Goal: Task Accomplishment & Management: Use online tool/utility

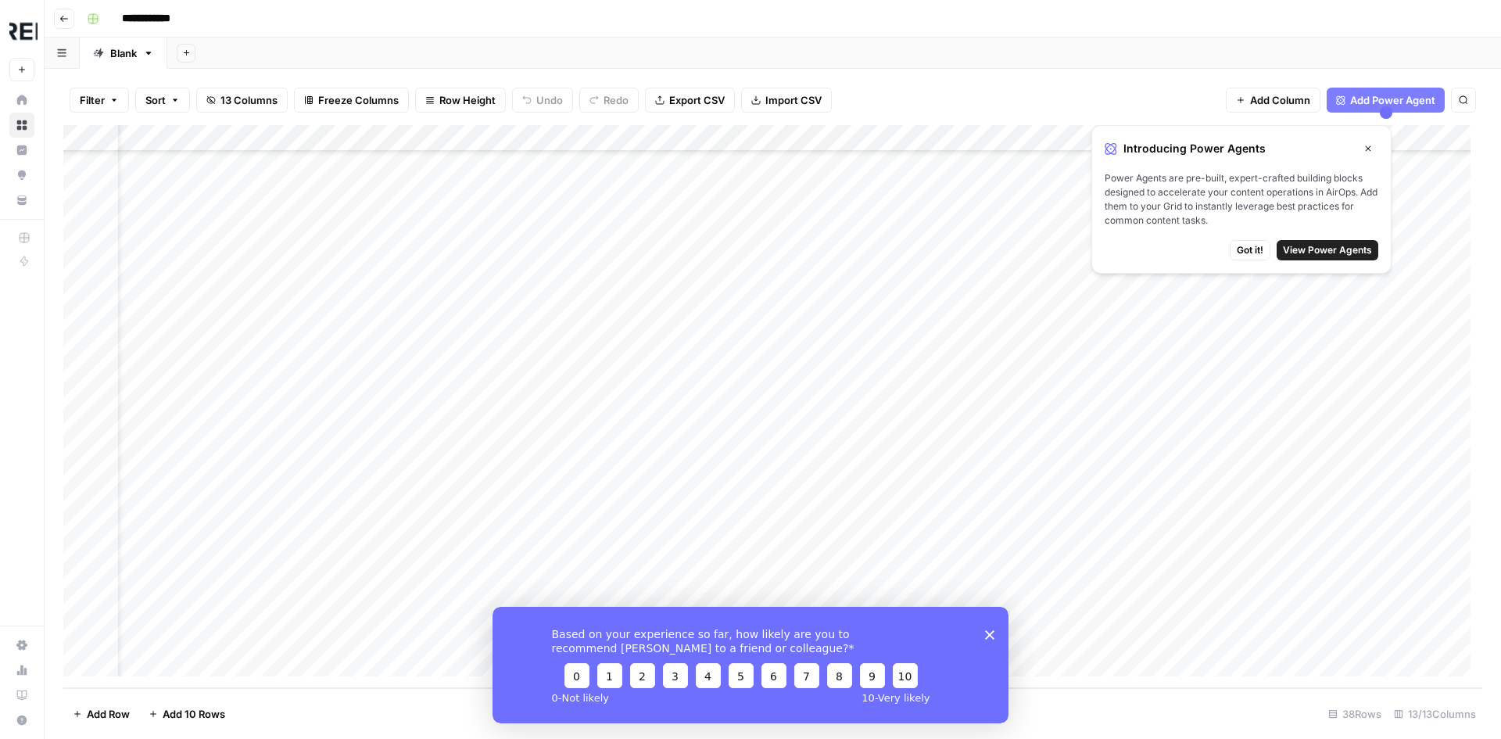
scroll to position [510, 0]
click at [1163, 632] on div "Add Column" at bounding box center [772, 406] width 1419 height 563
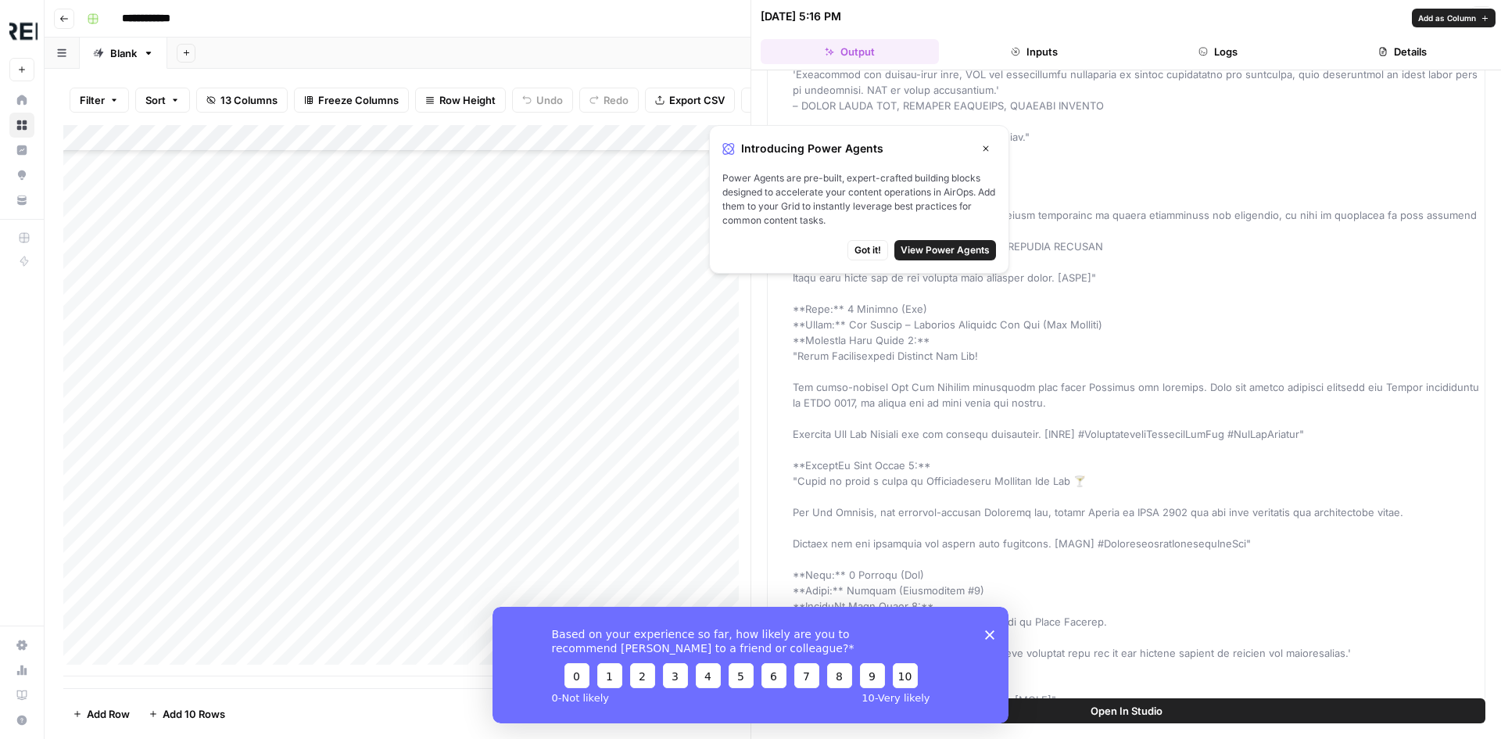
scroll to position [159, 0]
click at [986, 141] on button "Close" at bounding box center [986, 148] width 20 height 20
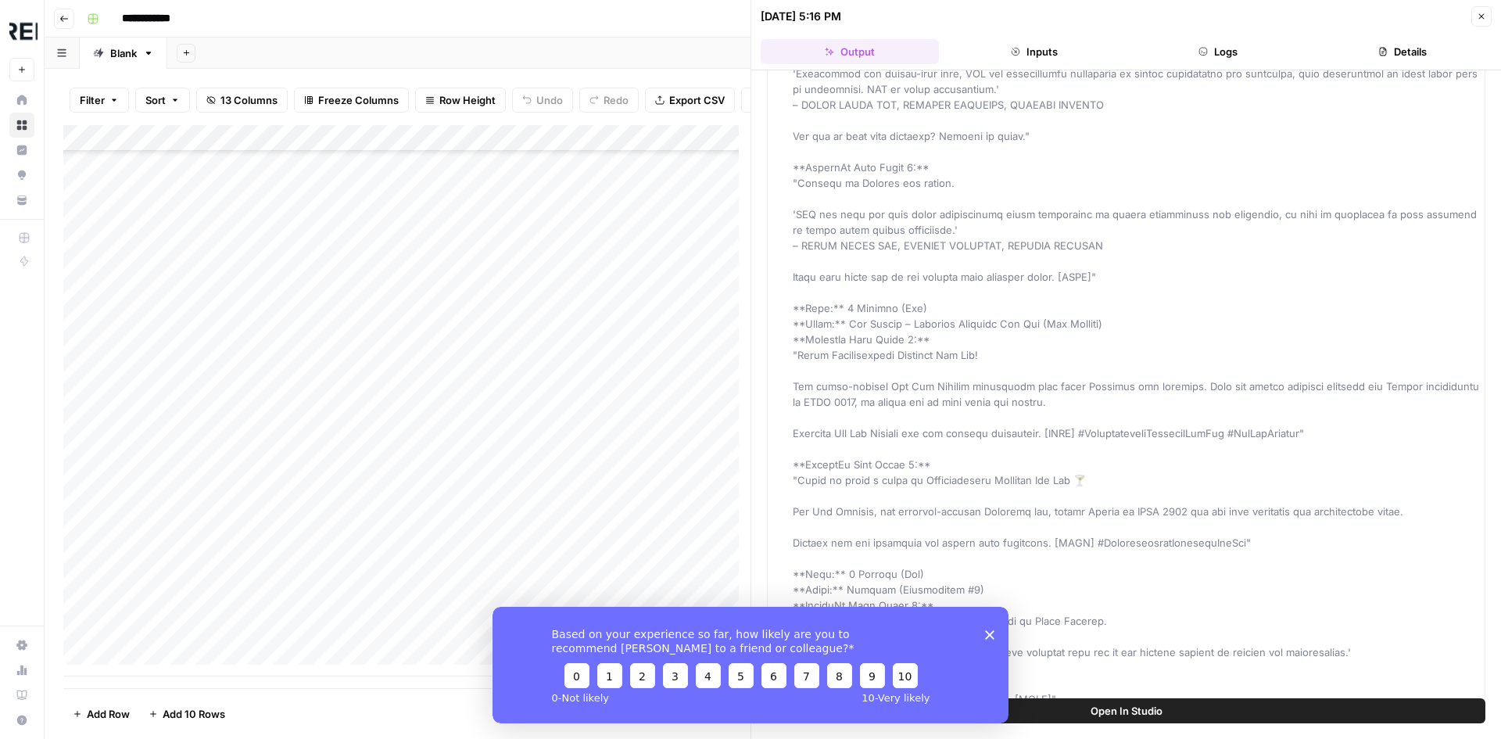
click at [997, 627] on div "Based on your experience so far, how likely are you to recommend [PERSON_NAME] …" at bounding box center [751, 664] width 516 height 116
click at [984, 630] on div "Based on your experience so far, how likely are you to recommend [PERSON_NAME] …" at bounding box center [751, 664] width 516 height 116
click at [992, 631] on polygon "Close survey" at bounding box center [989, 633] width 9 height 9
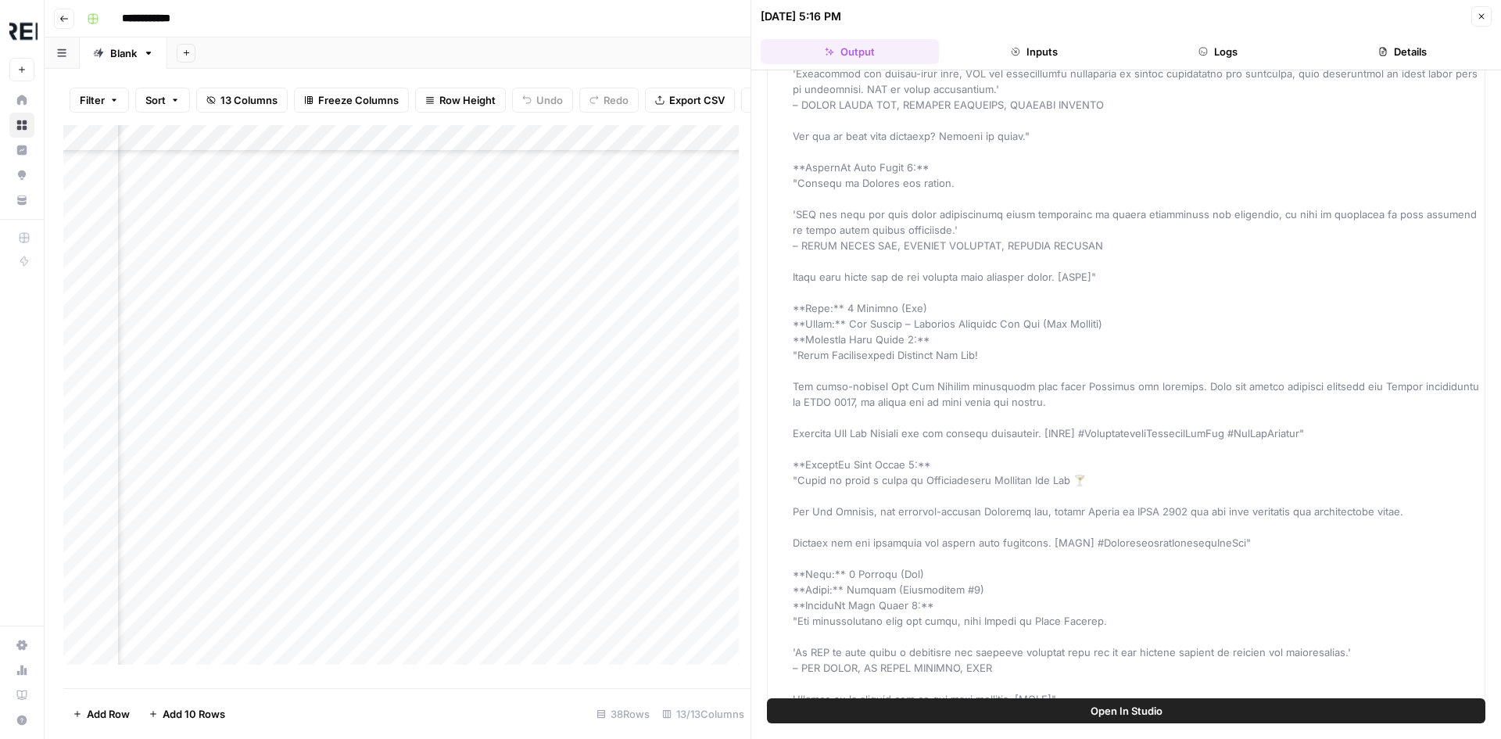
scroll to position [499, 803]
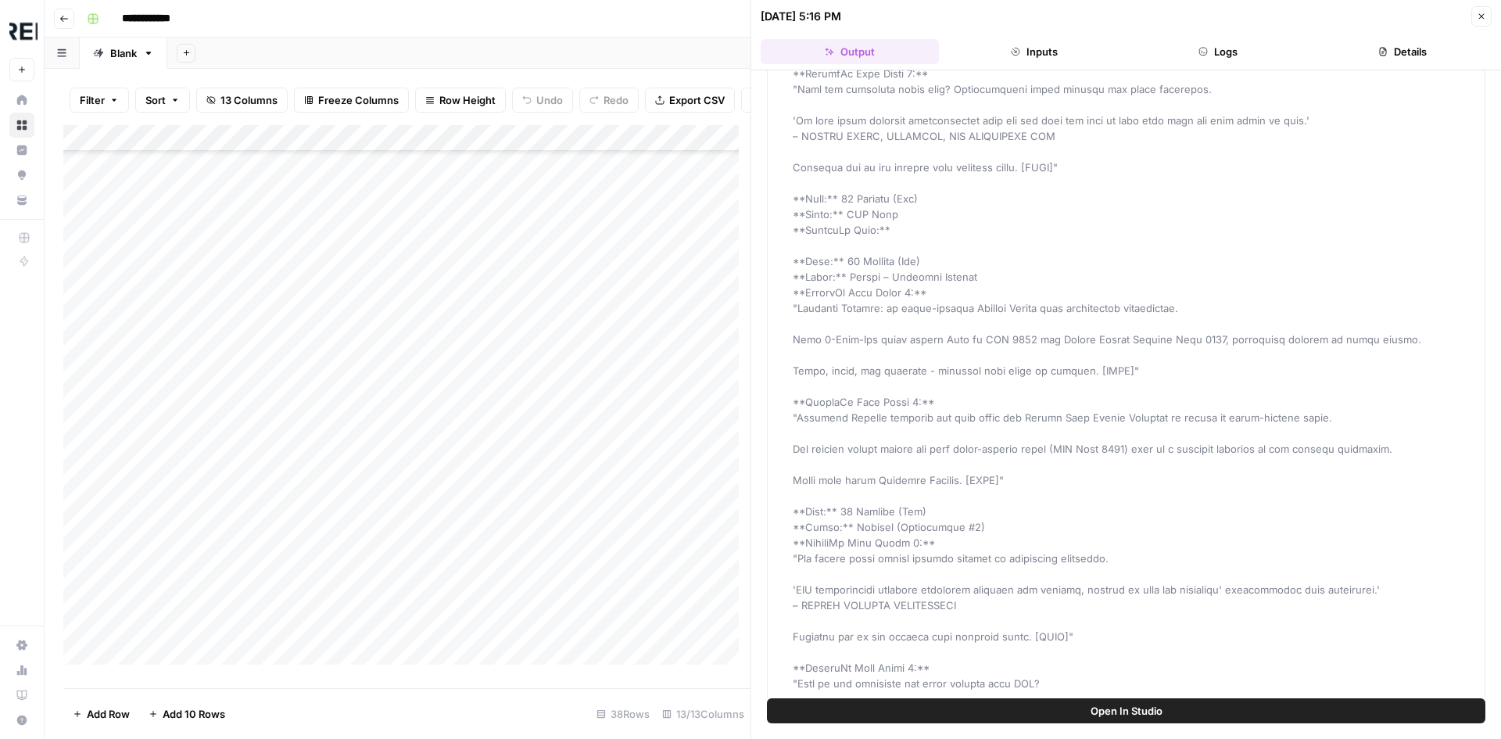
scroll to position [522, 0]
click at [338, 639] on div "Add Column" at bounding box center [406, 400] width 687 height 551
click at [438, 632] on div "Add Column" at bounding box center [406, 400] width 687 height 551
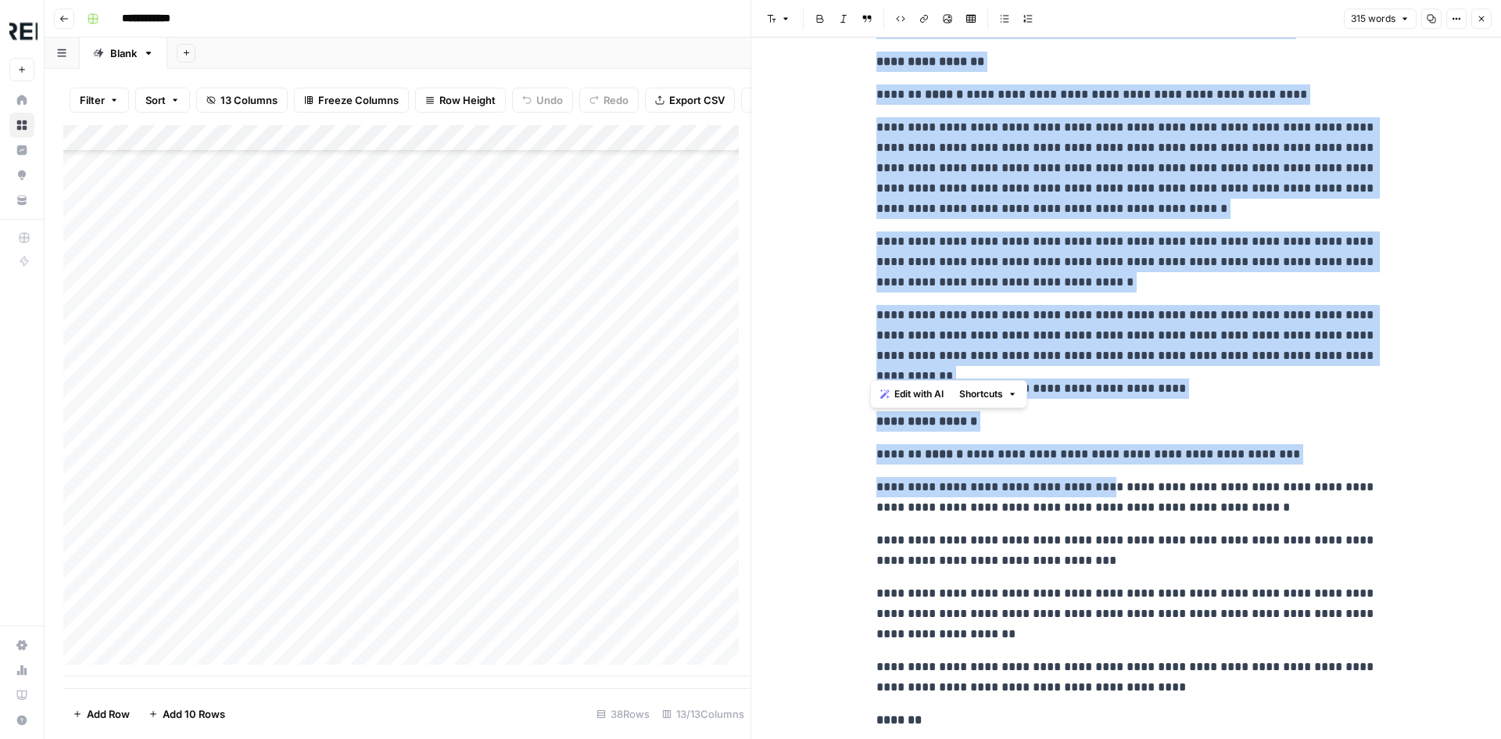
scroll to position [270, 0]
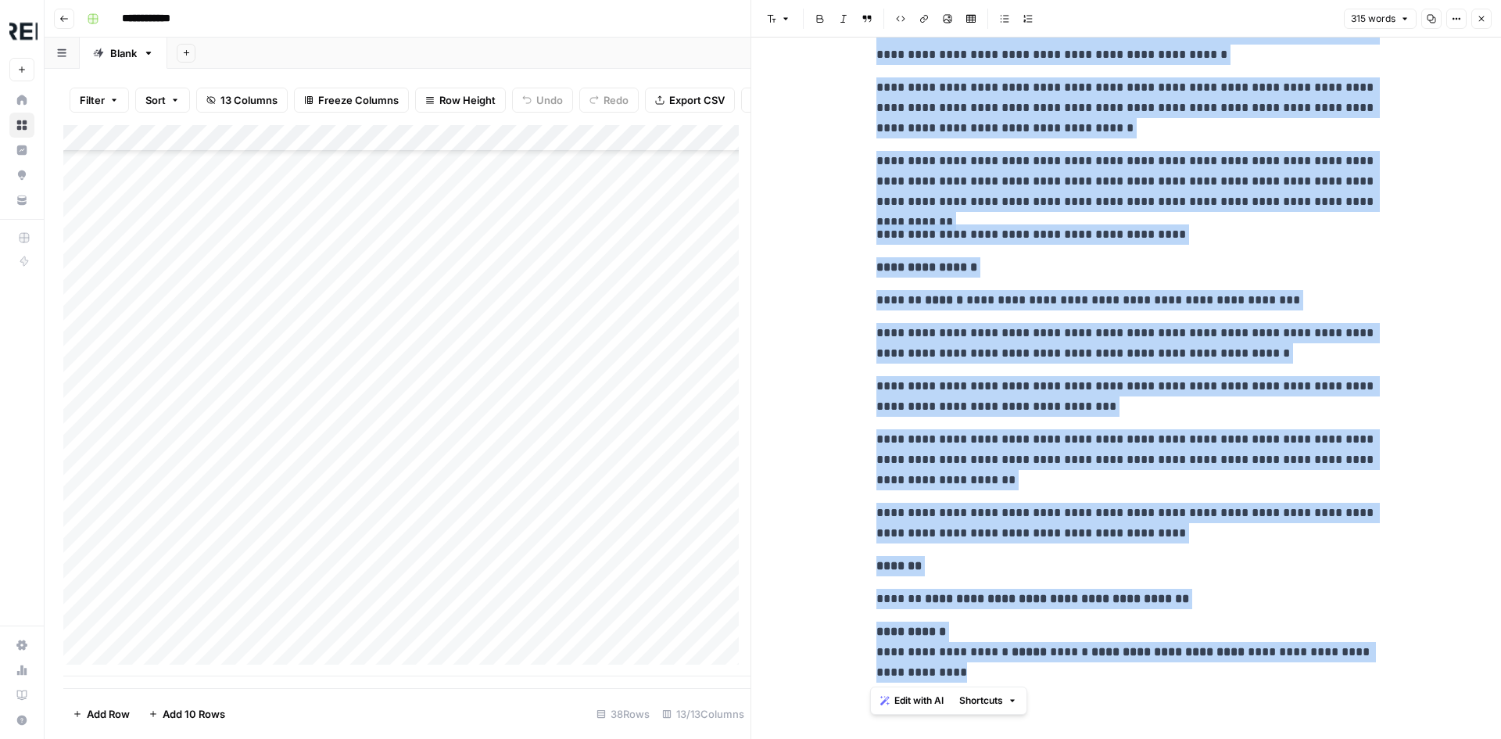
drag, startPoint x: 927, startPoint y: 156, endPoint x: 1065, endPoint y: 684, distance: 545.3
click at [1065, 684] on div "**********" at bounding box center [1126, 241] width 519 height 896
copy div "**********"
click at [149, 659] on div "Add Column" at bounding box center [406, 400] width 687 height 551
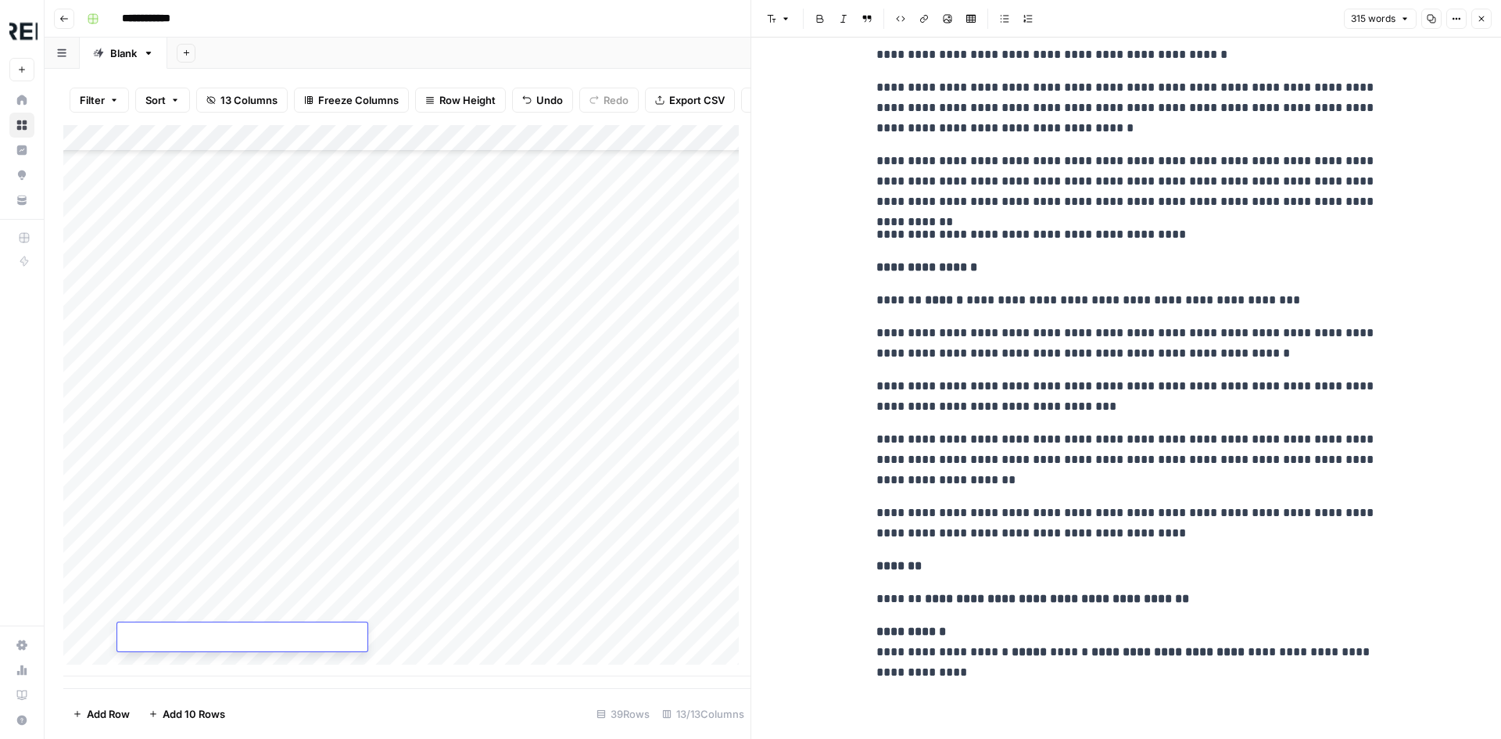
click at [142, 619] on div "Add Column" at bounding box center [406, 400] width 687 height 551
click at [145, 636] on div "Add Column" at bounding box center [406, 400] width 687 height 551
click at [176, 643] on div "Add Column" at bounding box center [406, 400] width 687 height 551
type textarea "**********"
click at [405, 632] on div "Add Column" at bounding box center [406, 400] width 687 height 551
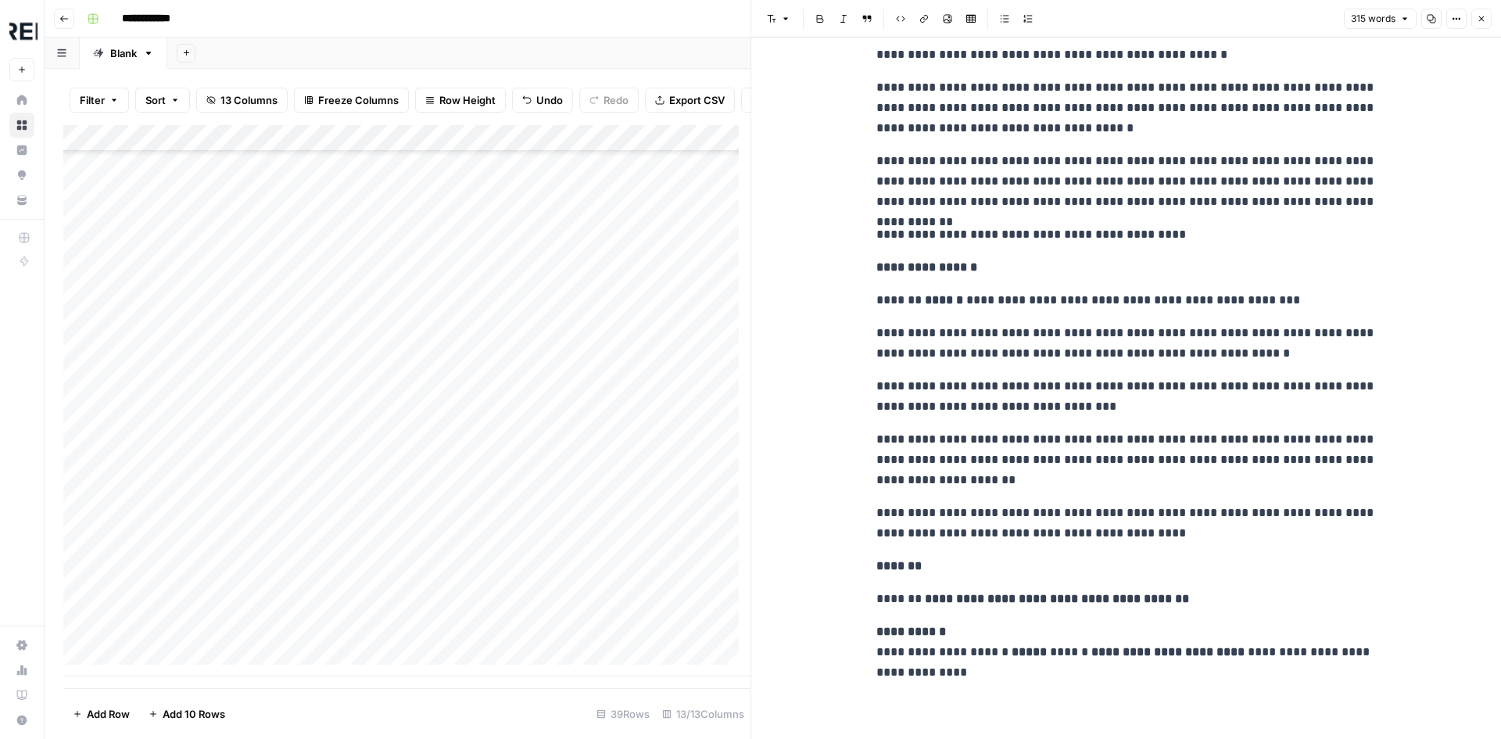
click at [440, 632] on div "Add Column" at bounding box center [406, 400] width 687 height 551
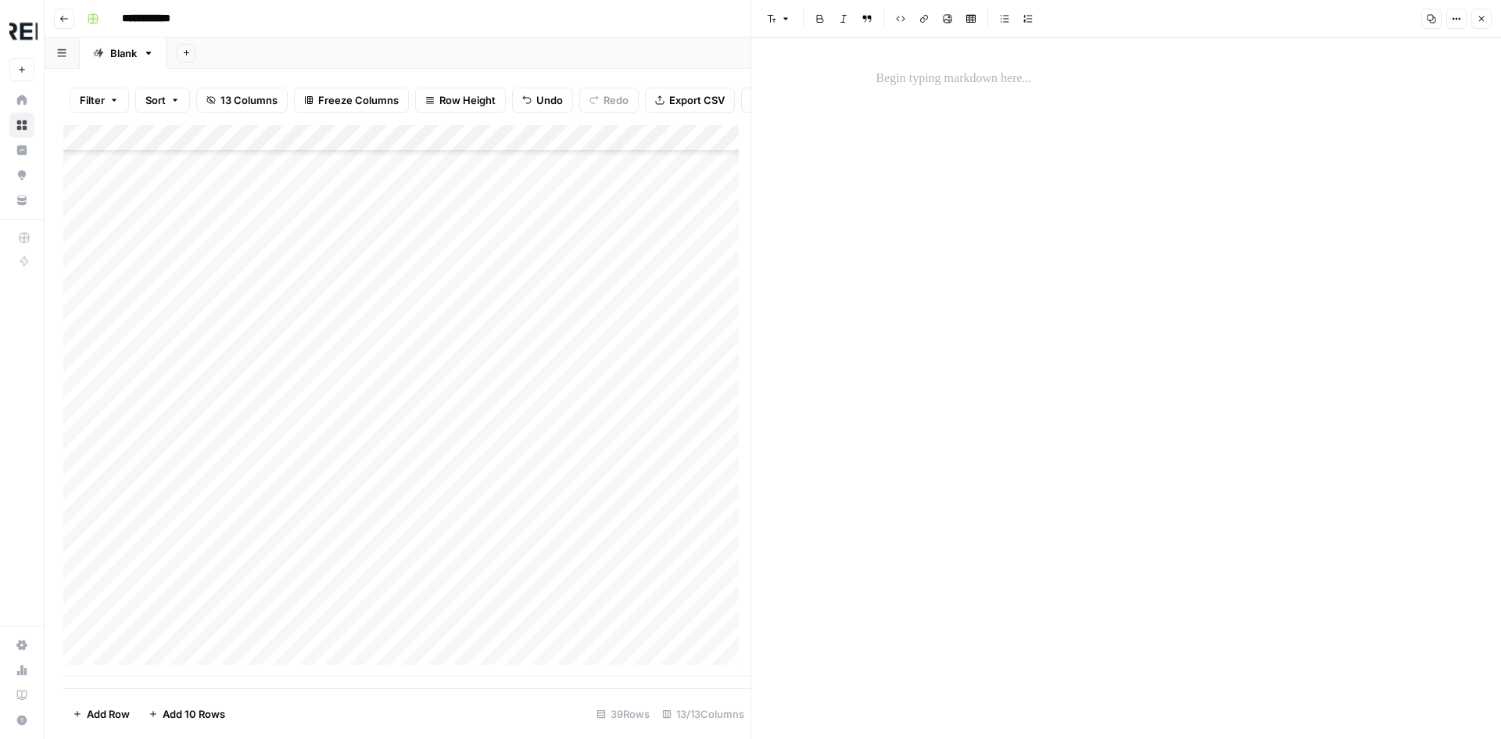
click at [925, 75] on p at bounding box center [1126, 79] width 500 height 20
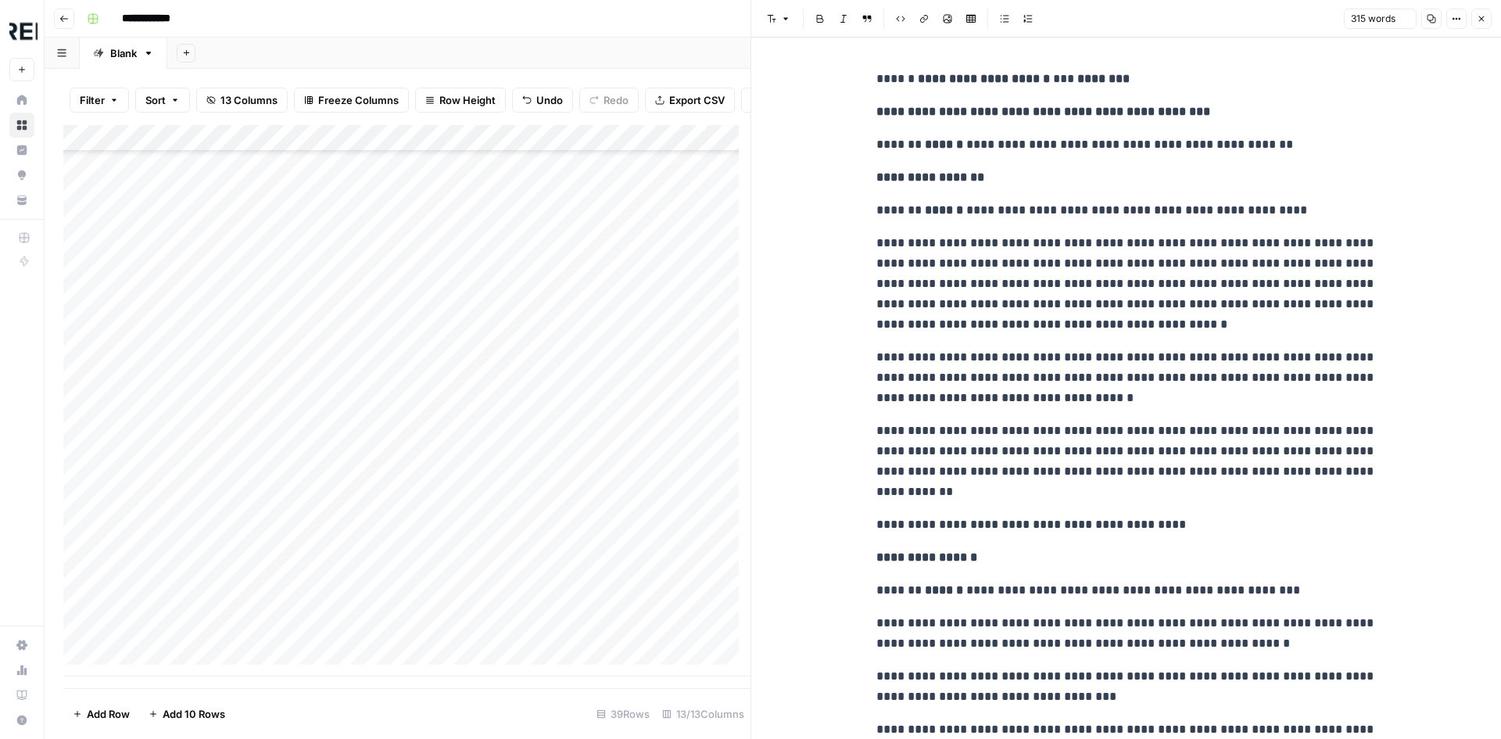
scroll to position [215, 0]
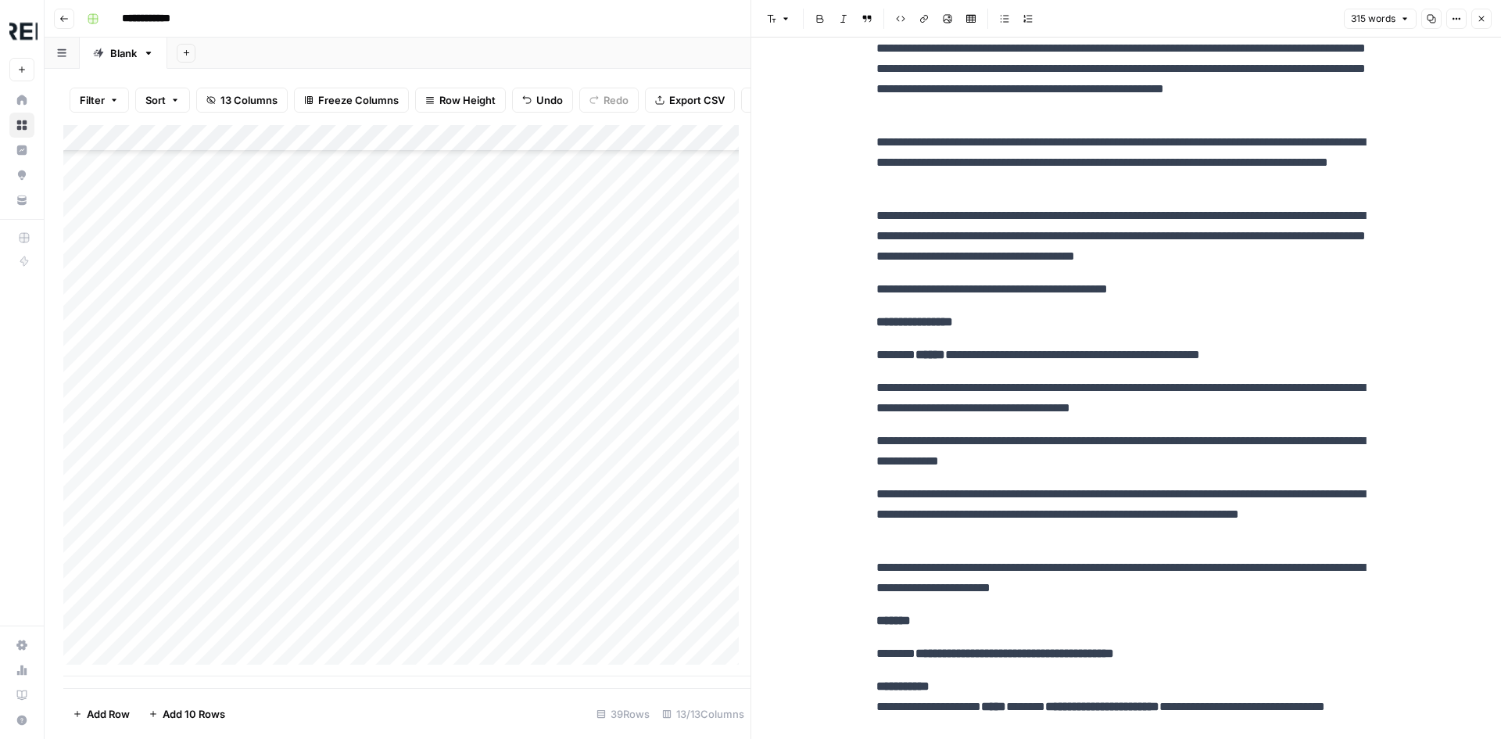
click at [518, 638] on div "Add Column" at bounding box center [406, 400] width 687 height 551
click at [649, 641] on div "Add Column" at bounding box center [406, 400] width 687 height 551
click at [1130, 265] on p "**********" at bounding box center [1126, 236] width 500 height 61
click at [1480, 25] on button "Close" at bounding box center [1481, 19] width 20 height 20
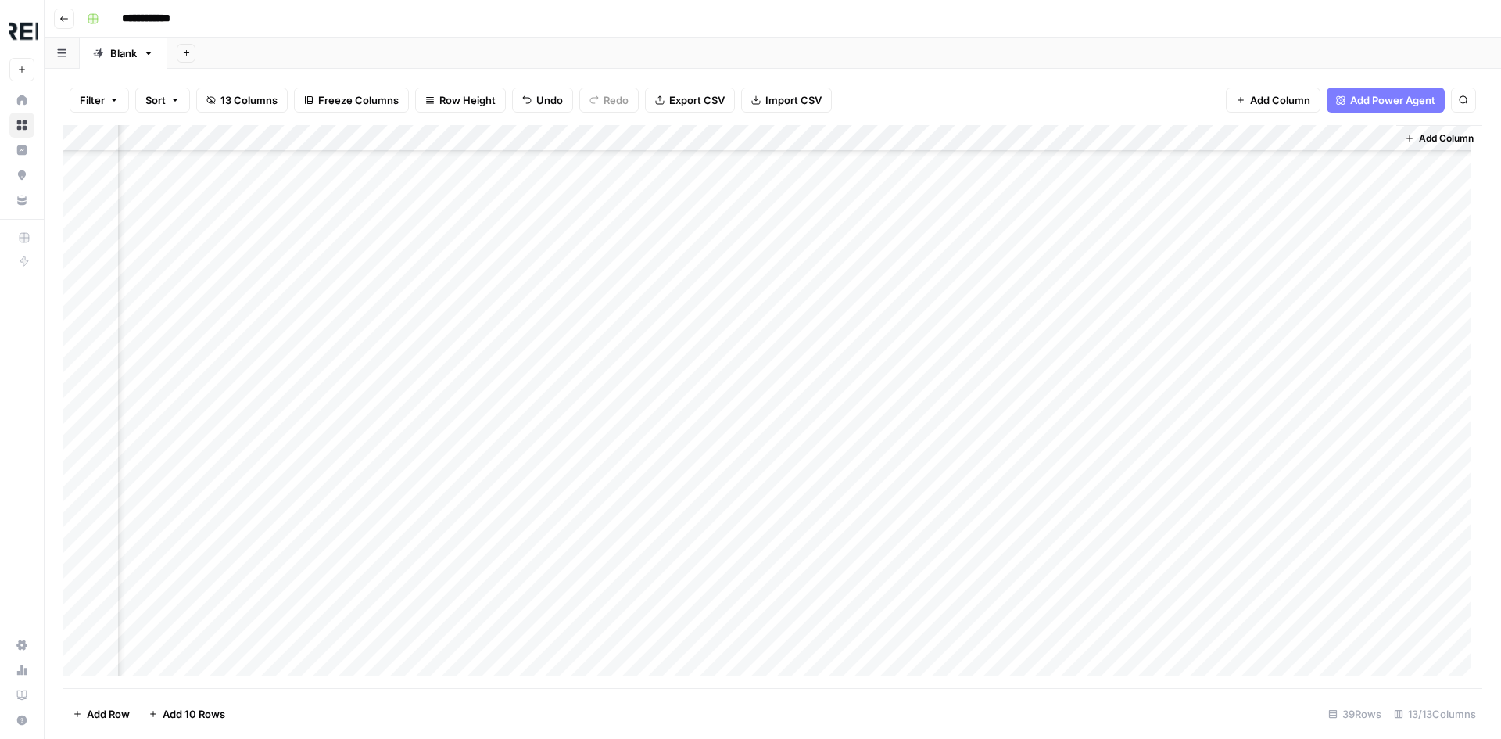
scroll to position [537, 751]
